Goal: Task Accomplishment & Management: Use online tool/utility

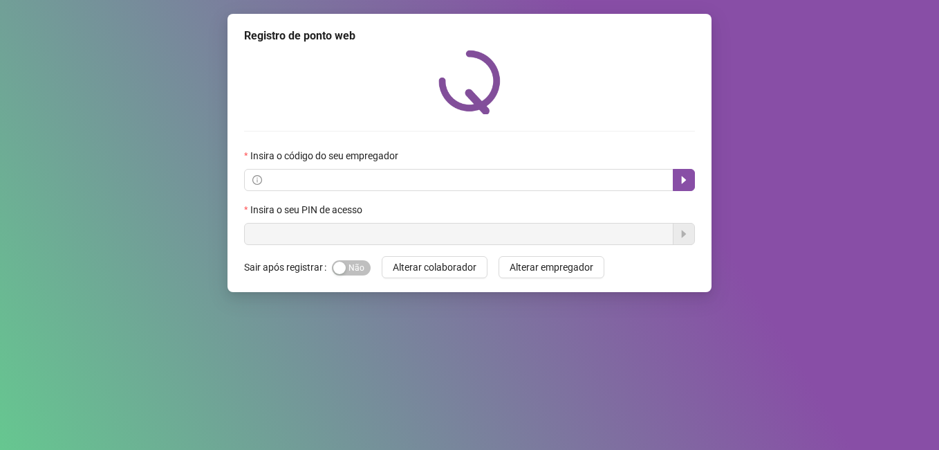
click at [354, 266] on span "Sim Não" at bounding box center [351, 267] width 39 height 15
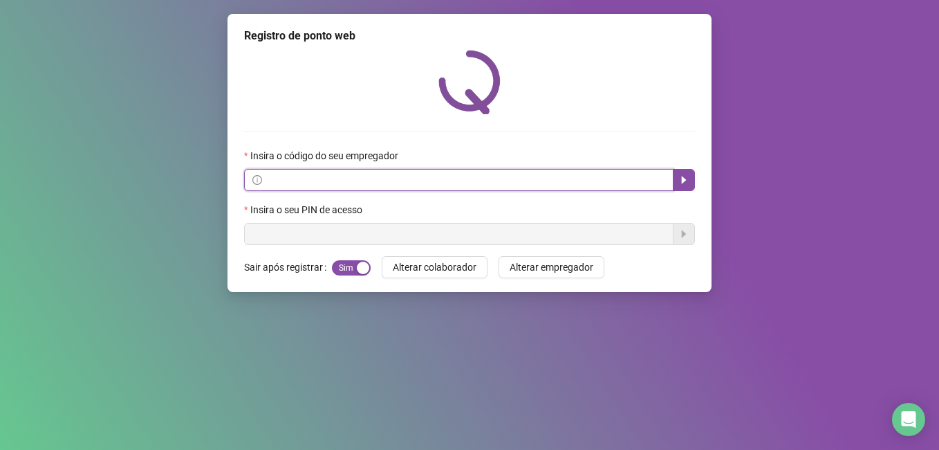
click at [315, 186] on input "text" at bounding box center [465, 179] width 401 height 15
click at [329, 182] on input "text" at bounding box center [465, 179] width 401 height 15
click at [677, 184] on button "button" at bounding box center [684, 180] width 22 height 22
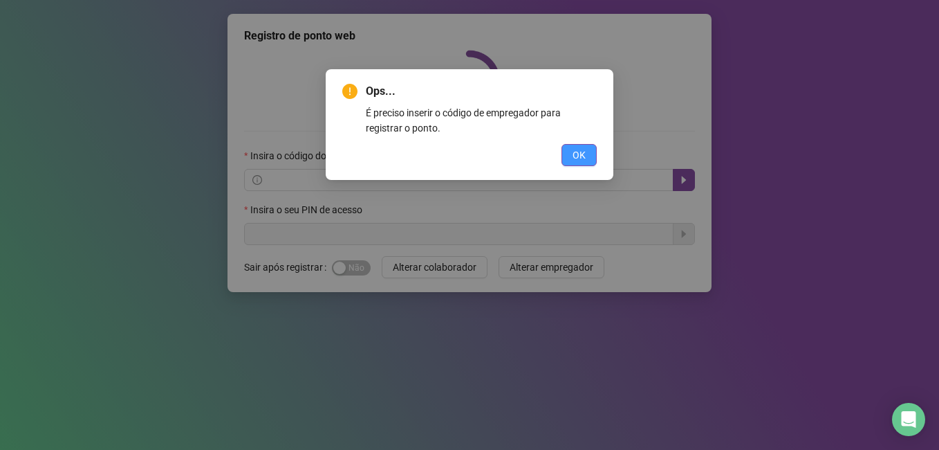
click at [593, 163] on button "OK" at bounding box center [579, 155] width 35 height 22
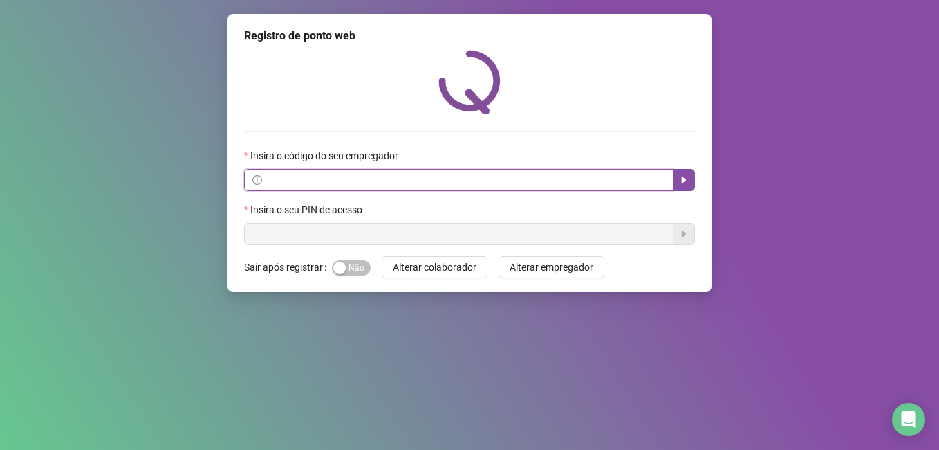
click at [470, 178] on input "text" at bounding box center [465, 179] width 401 height 15
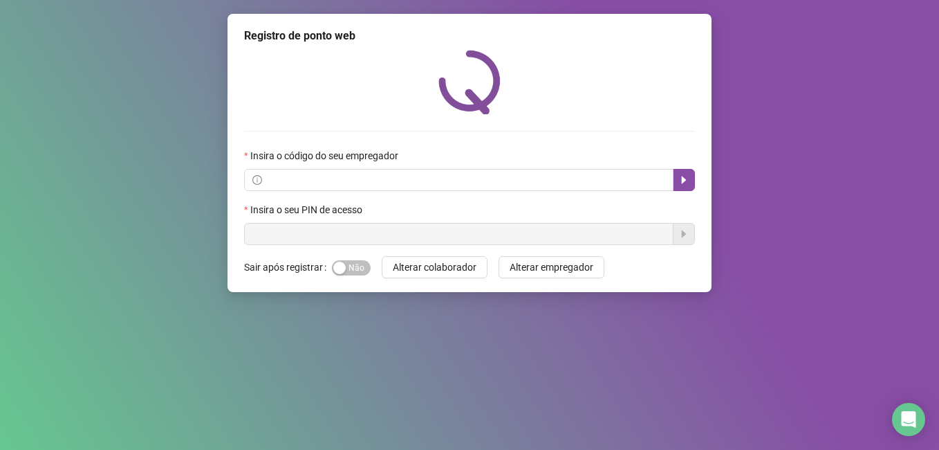
click at [394, 223] on div "Insira o seu PIN de acesso" at bounding box center [469, 223] width 451 height 43
click at [340, 270] on div "button" at bounding box center [339, 267] width 12 height 12
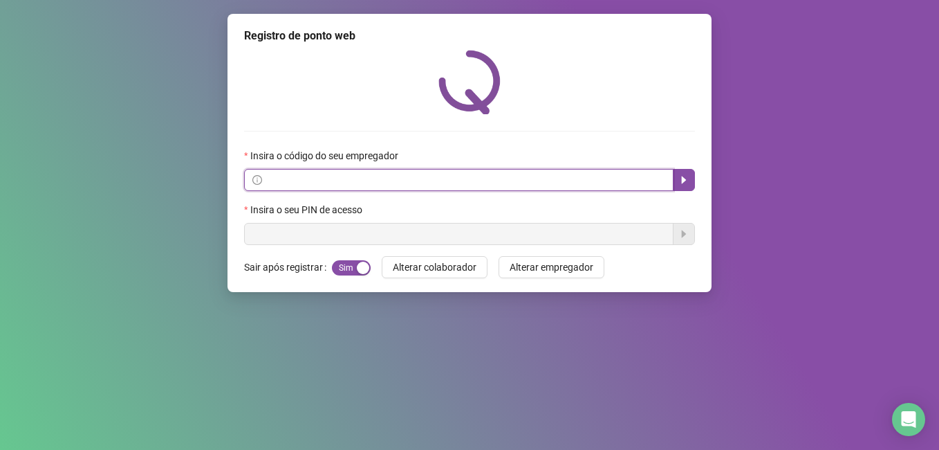
drag, startPoint x: 412, startPoint y: 174, endPoint x: 431, endPoint y: 231, distance: 59.7
click at [412, 175] on input "text" at bounding box center [465, 179] width 401 height 15
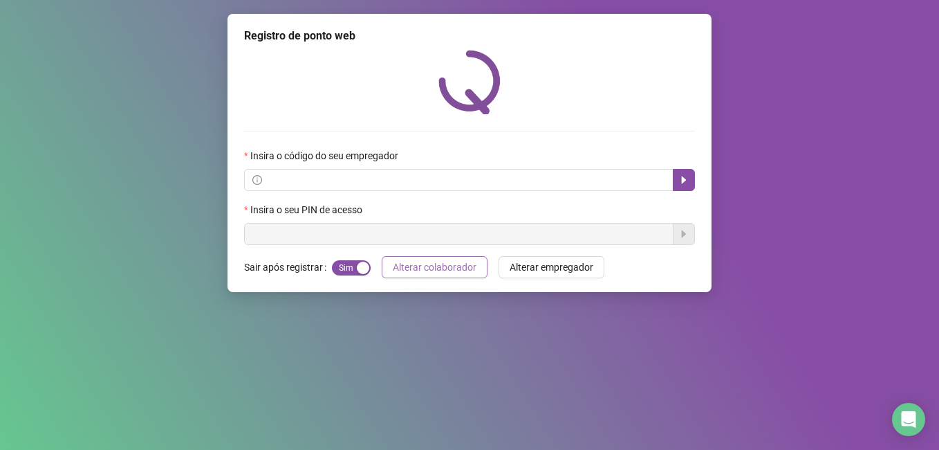
click at [466, 267] on span "Alterar colaborador" at bounding box center [435, 266] width 84 height 15
click at [546, 264] on span "Alterar empregador" at bounding box center [552, 266] width 84 height 15
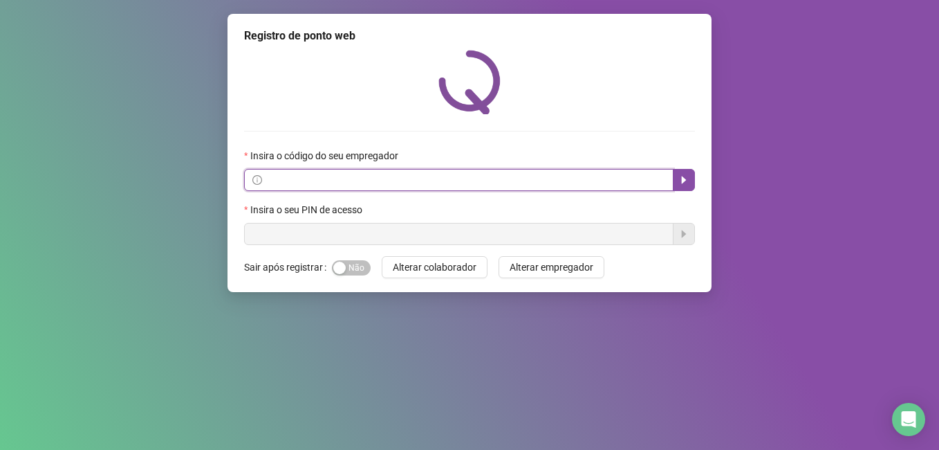
click at [423, 185] on input "text" at bounding box center [465, 179] width 401 height 15
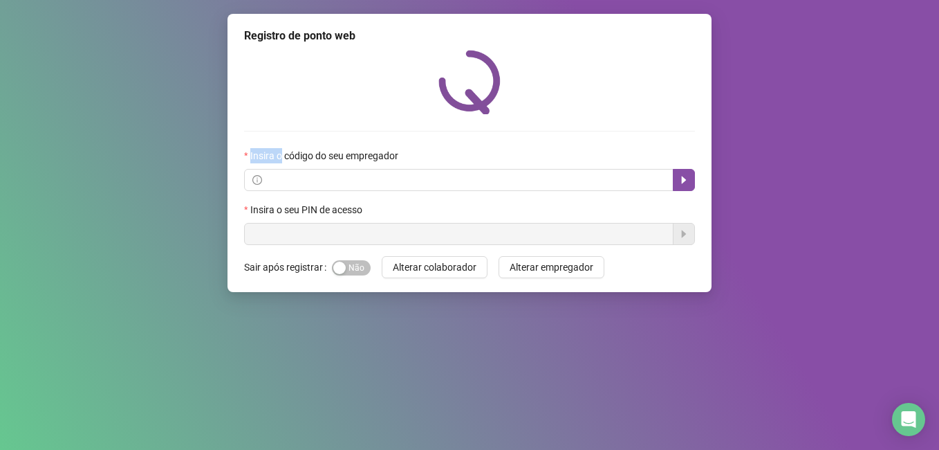
drag, startPoint x: 282, startPoint y: 161, endPoint x: 398, endPoint y: 144, distance: 117.5
click at [398, 144] on div "Insira o código do seu empregador Insira o seu PIN de acesso" at bounding box center [469, 147] width 451 height 195
drag, startPoint x: 398, startPoint y: 144, endPoint x: 395, endPoint y: 161, distance: 17.5
click at [395, 161] on label "Insira o código do seu empregador" at bounding box center [325, 155] width 163 height 15
click at [680, 181] on icon "caret-right" at bounding box center [684, 179] width 11 height 11
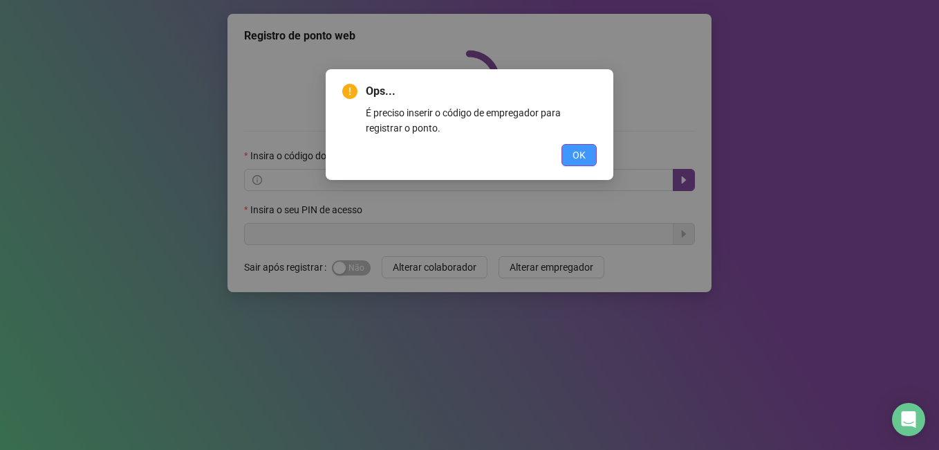
click at [568, 145] on button "OK" at bounding box center [579, 155] width 35 height 22
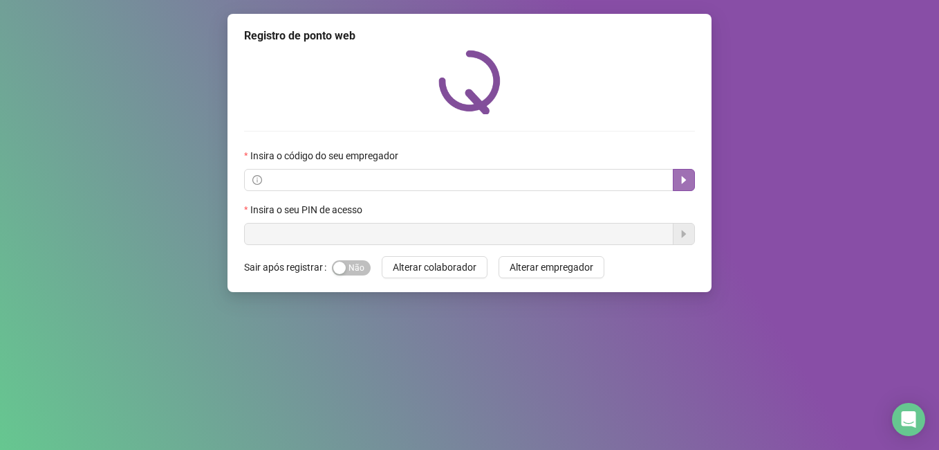
click at [673, 178] on span at bounding box center [469, 180] width 451 height 22
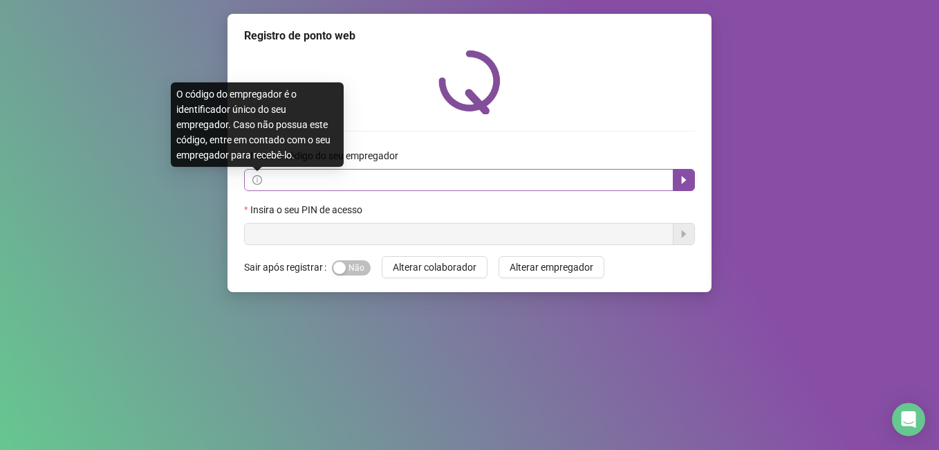
click at [257, 175] on icon "info-circle" at bounding box center [257, 180] width 10 height 10
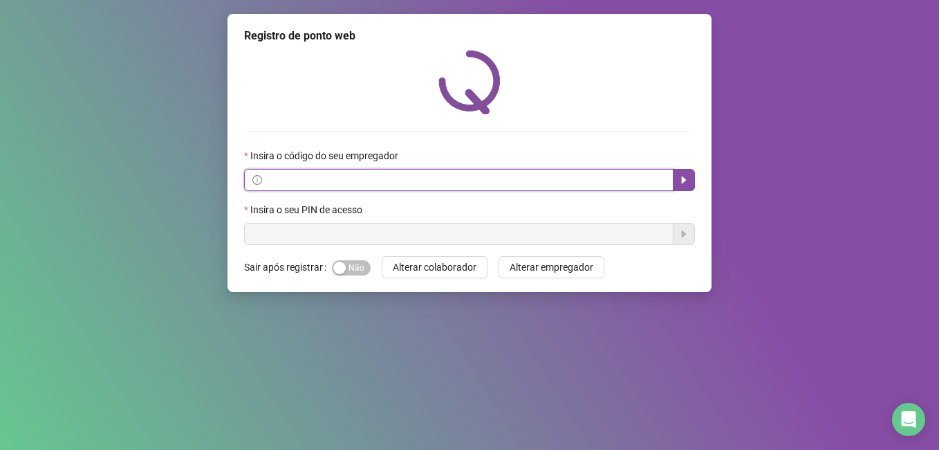
drag, startPoint x: 375, startPoint y: 175, endPoint x: 396, endPoint y: 169, distance: 22.3
click at [387, 172] on span at bounding box center [459, 180] width 430 height 22
click at [690, 176] on button "button" at bounding box center [684, 180] width 22 height 22
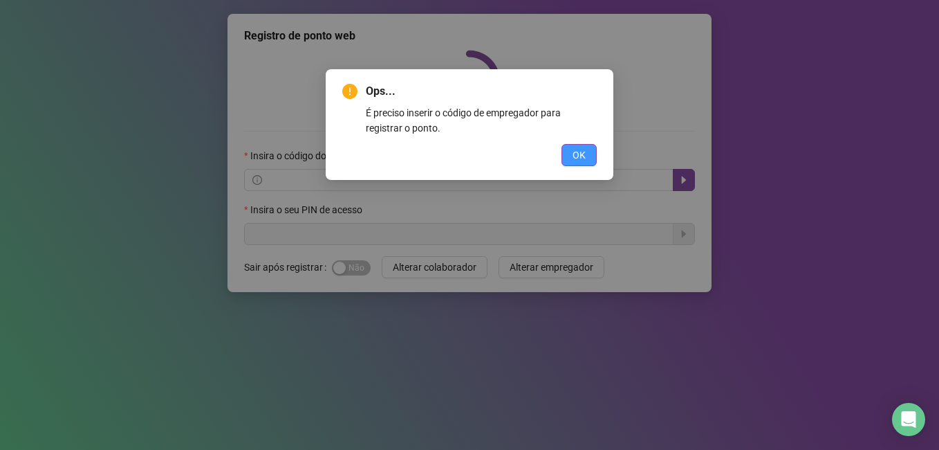
click at [570, 149] on button "OK" at bounding box center [579, 155] width 35 height 22
